Goal: Information Seeking & Learning: Learn about a topic

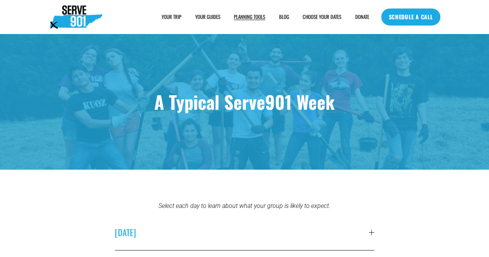
click at [283, 17] on link "BLOG" at bounding box center [284, 17] width 10 height 8
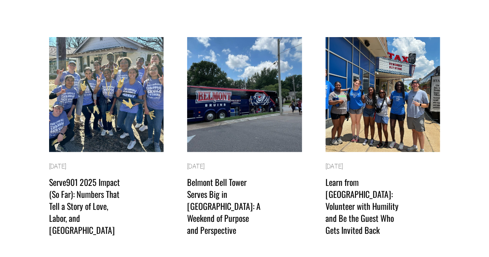
scroll to position [71, 0]
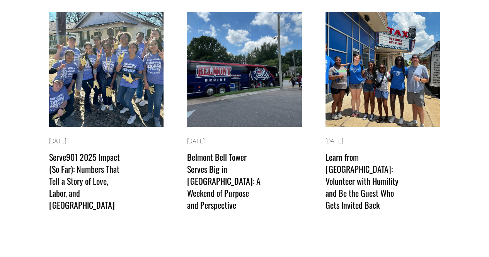
click at [375, 174] on link "Learn from Memphis: Volunteer with Humility and Be the Guest Who Gets Invited B…" at bounding box center [361, 181] width 73 height 60
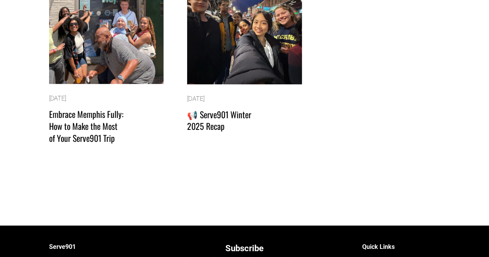
scroll to position [365, 0]
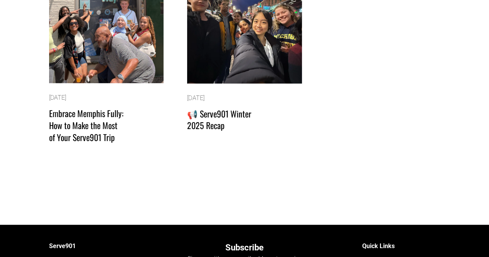
click at [237, 107] on link "📢 Serve901 Winter 2025 Recap" at bounding box center [219, 119] width 64 height 24
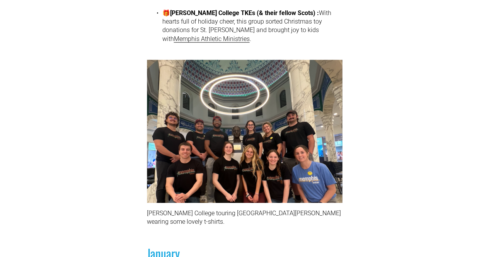
scroll to position [213, 0]
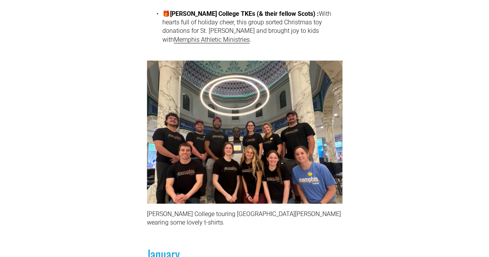
click at [250, 36] on link "Memphis Athletic Ministries" at bounding box center [212, 39] width 76 height 7
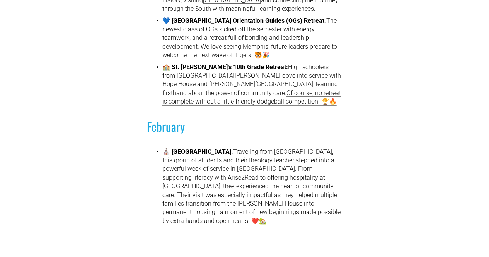
scroll to position [593, 0]
